Goal: Transaction & Acquisition: Purchase product/service

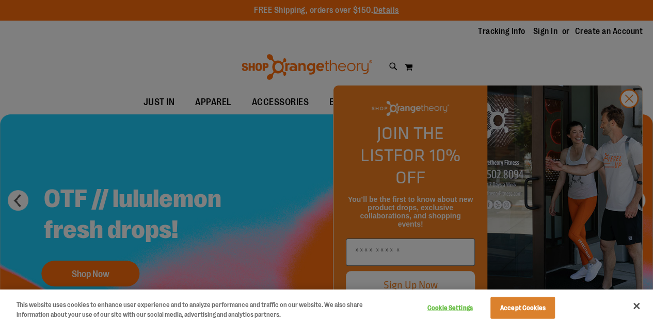
click at [630, 118] on div at bounding box center [326, 162] width 653 height 325
click at [623, 123] on div at bounding box center [326, 162] width 653 height 325
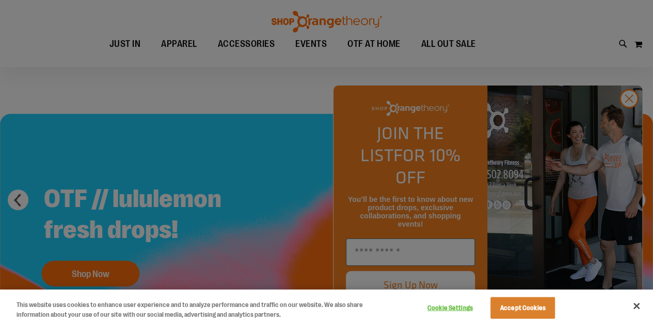
scroll to position [125, 0]
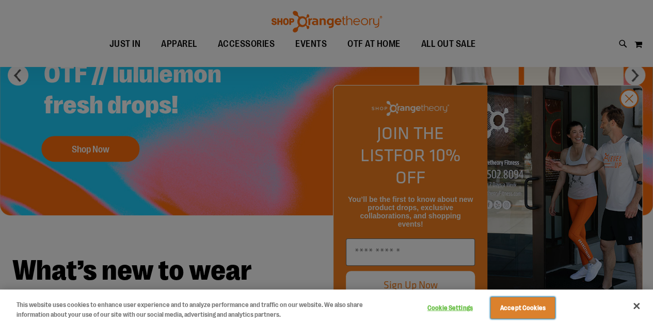
click at [552, 309] on button "Accept Cookies" at bounding box center [522, 309] width 64 height 22
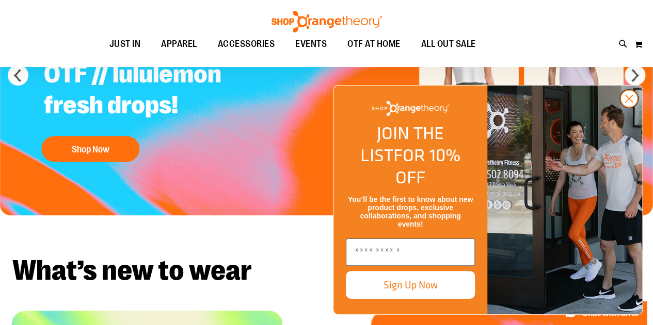
click at [628, 107] on circle "Close dialog" at bounding box center [628, 98] width 17 height 17
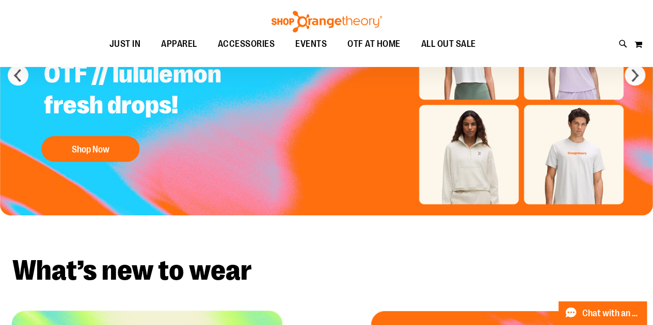
scroll to position [0, 0]
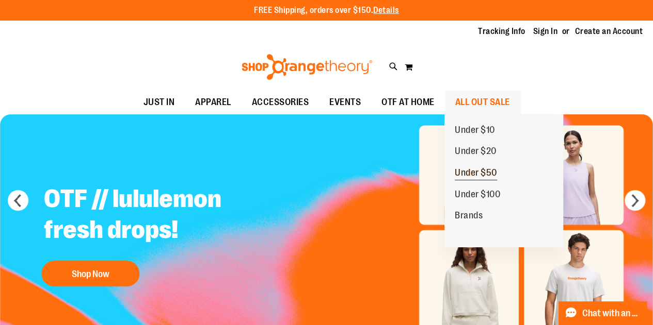
click at [472, 173] on span "Under $50" at bounding box center [475, 174] width 42 height 13
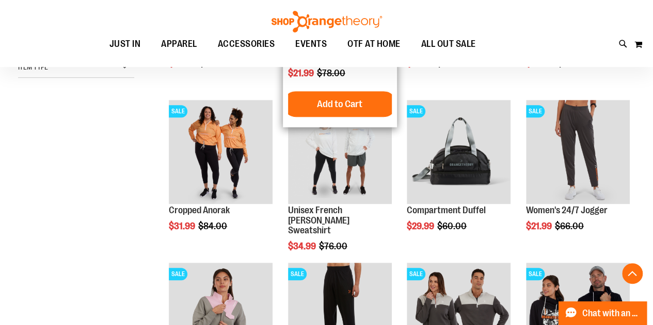
scroll to position [274, 0]
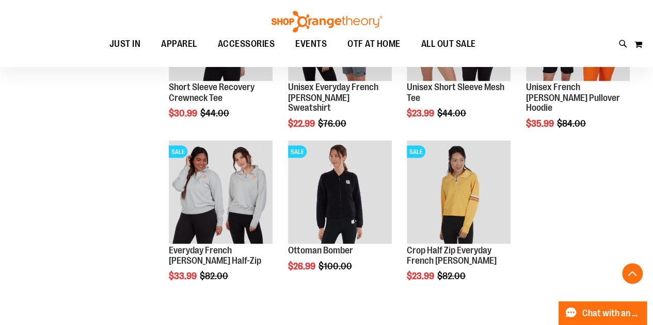
scroll to position [891, 0]
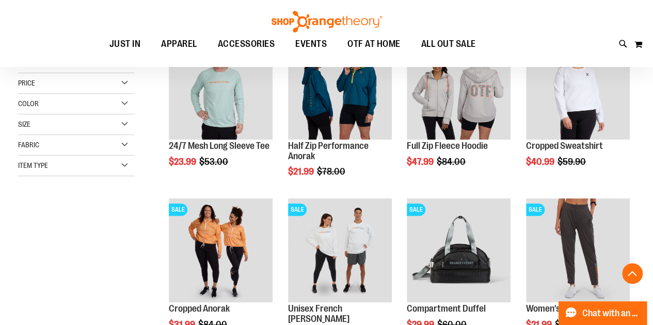
scroll to position [175, 0]
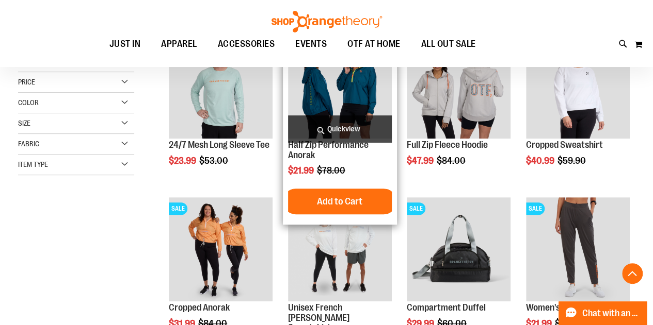
click at [352, 111] on img "product" at bounding box center [340, 87] width 104 height 104
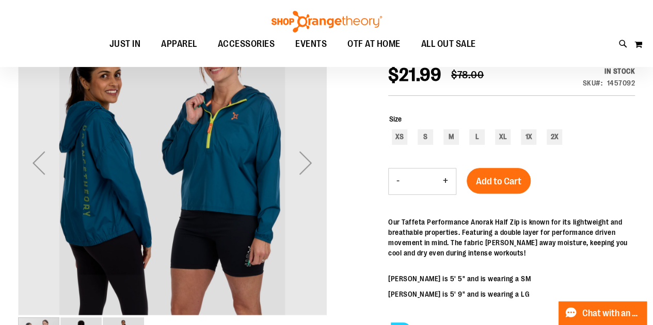
scroll to position [142, 0]
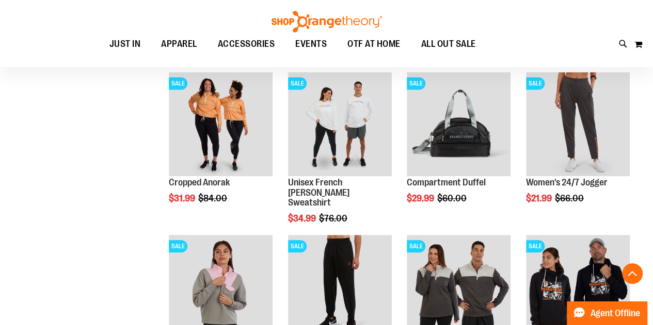
scroll to position [301, 0]
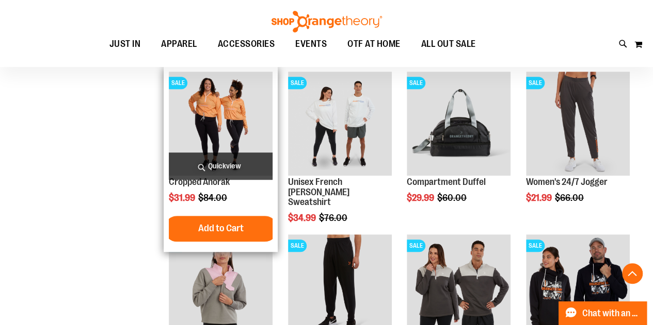
click at [217, 107] on img "product" at bounding box center [221, 124] width 104 height 104
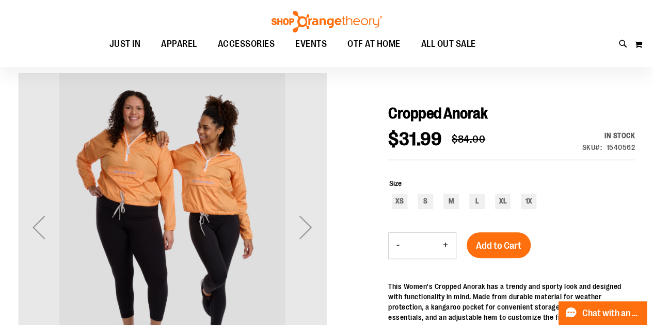
scroll to position [76, 0]
click at [305, 227] on div "Next" at bounding box center [305, 227] width 41 height 41
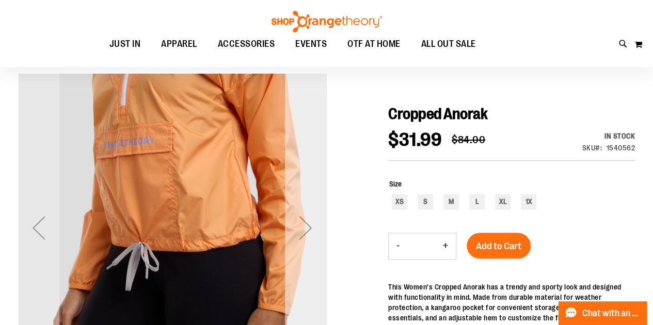
click at [305, 227] on div "Next" at bounding box center [305, 227] width 41 height 41
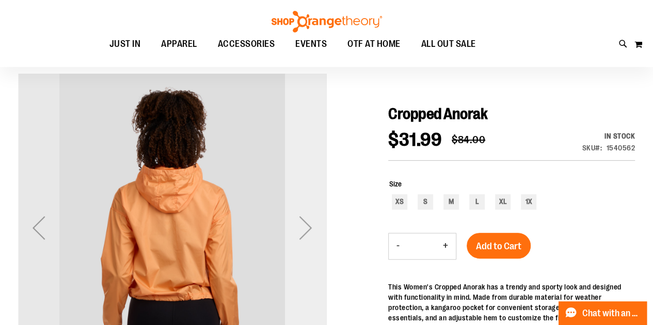
click at [305, 227] on div "Next" at bounding box center [305, 227] width 41 height 41
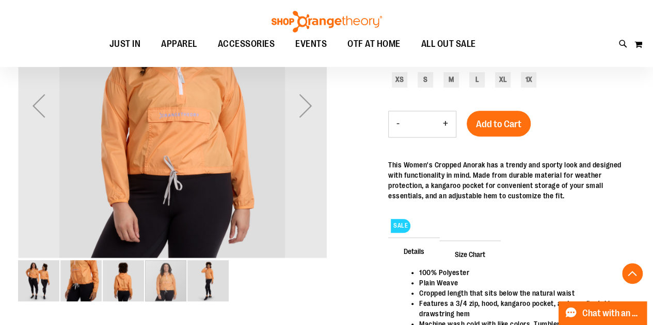
scroll to position [199, 0]
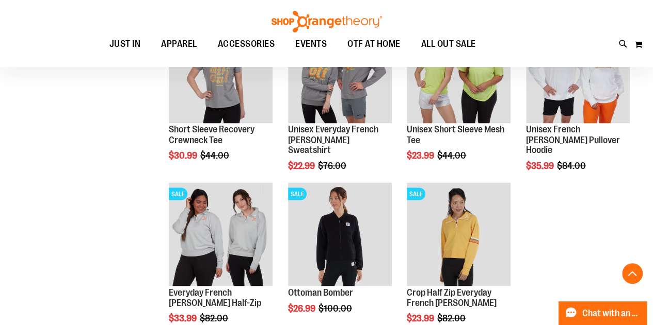
scroll to position [281, 0]
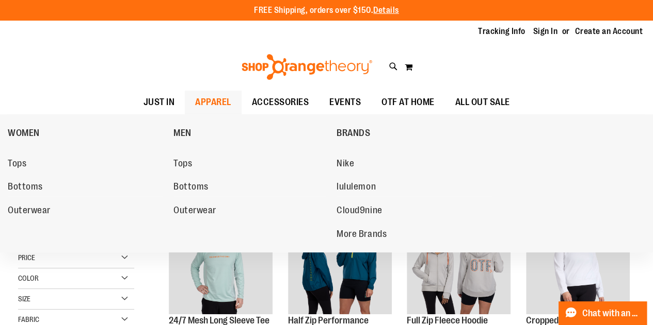
click at [212, 105] on span "APPAREL" at bounding box center [213, 102] width 36 height 23
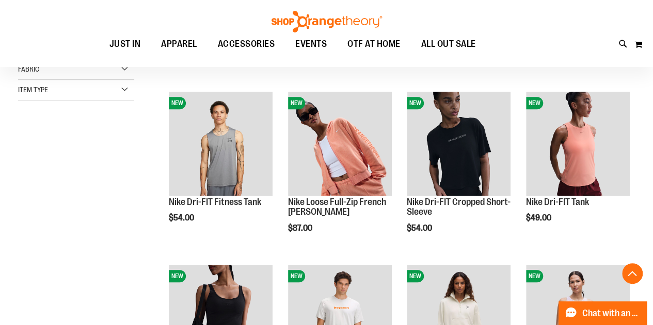
scroll to position [292, 0]
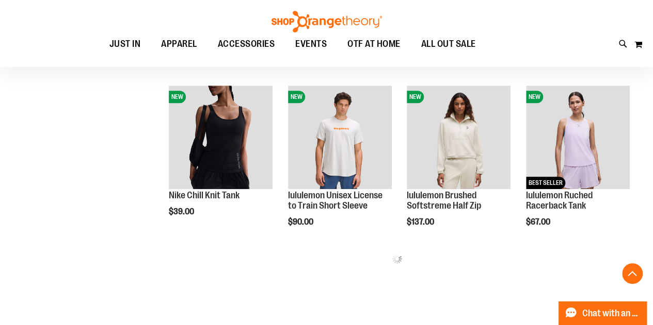
scroll to position [471, 0]
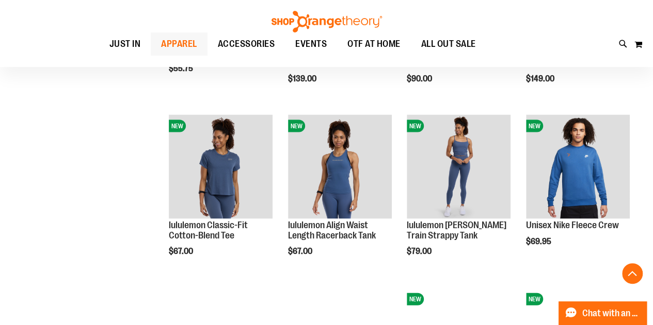
scroll to position [876, 0]
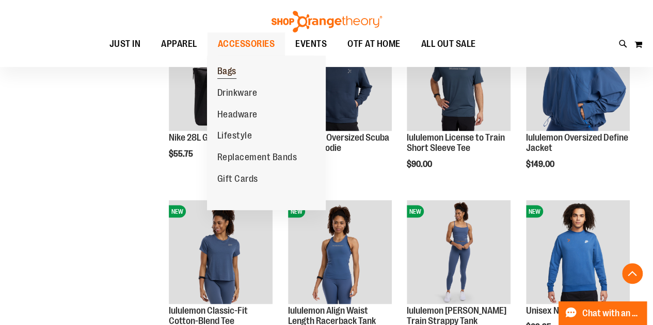
click at [231, 71] on span "Bags" at bounding box center [226, 72] width 19 height 13
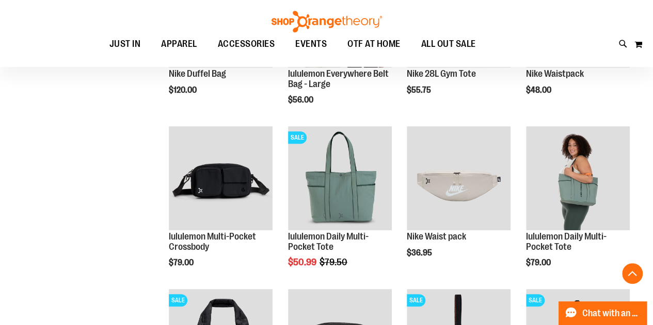
scroll to position [259, 0]
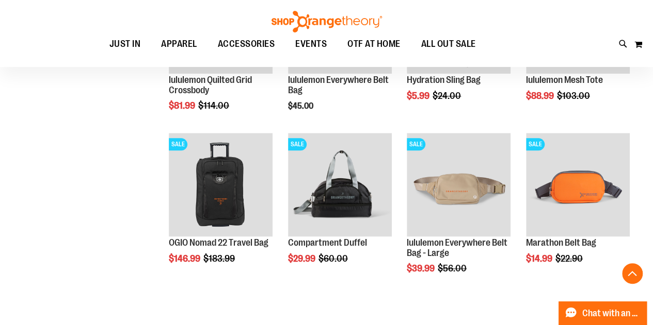
scroll to position [282, 0]
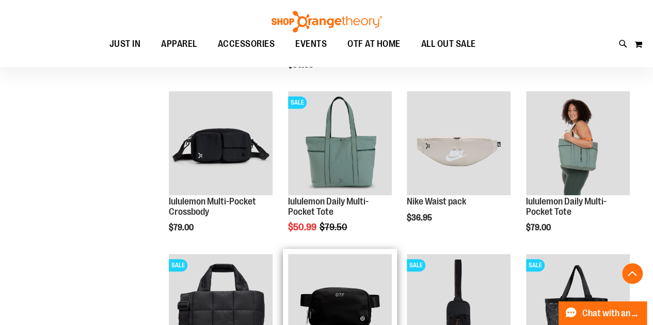
click at [332, 304] on img "product" at bounding box center [340, 306] width 104 height 104
